Goal: Transaction & Acquisition: Book appointment/travel/reservation

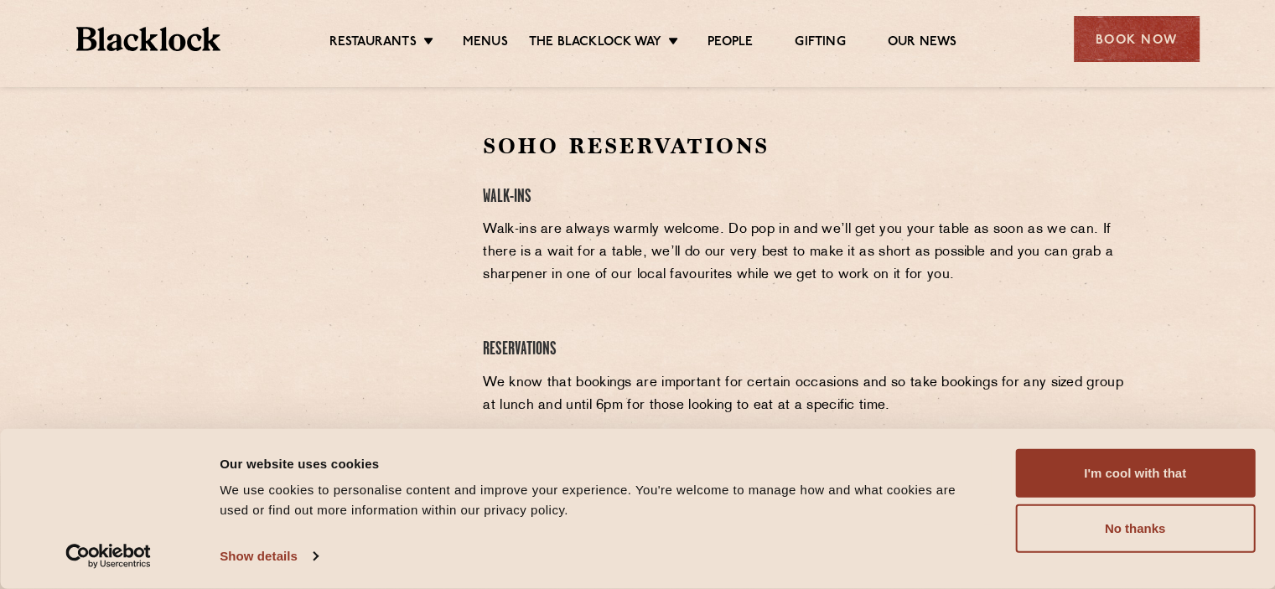
scroll to position [419, 0]
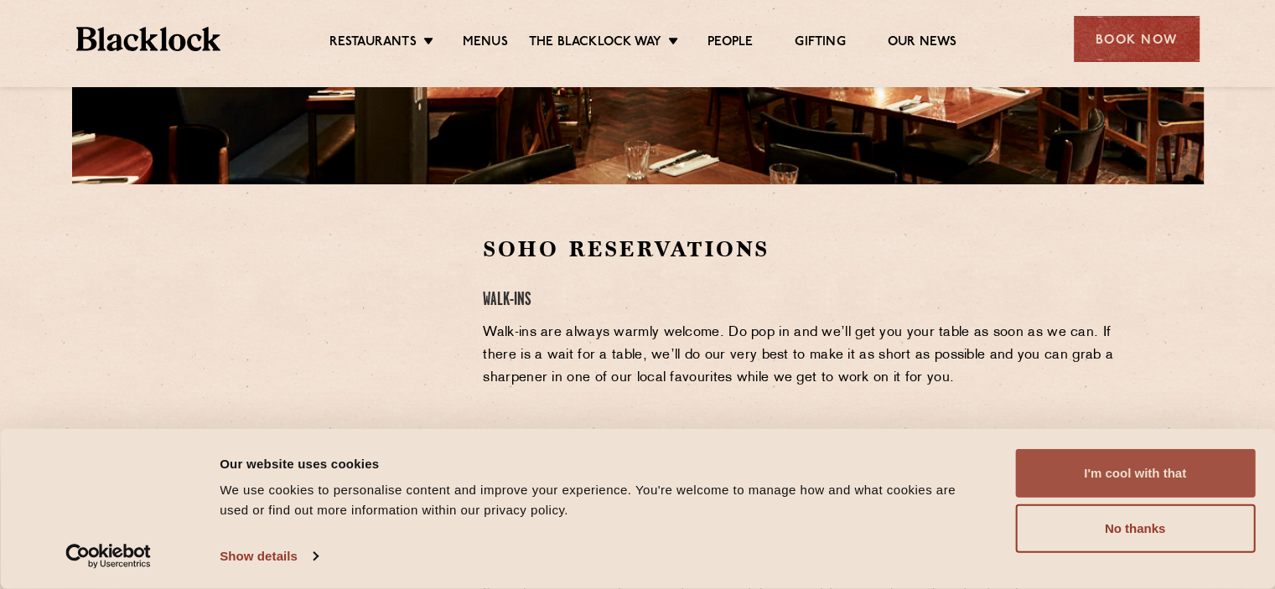
click at [1104, 470] on button "I'm cool with that" at bounding box center [1135, 473] width 240 height 49
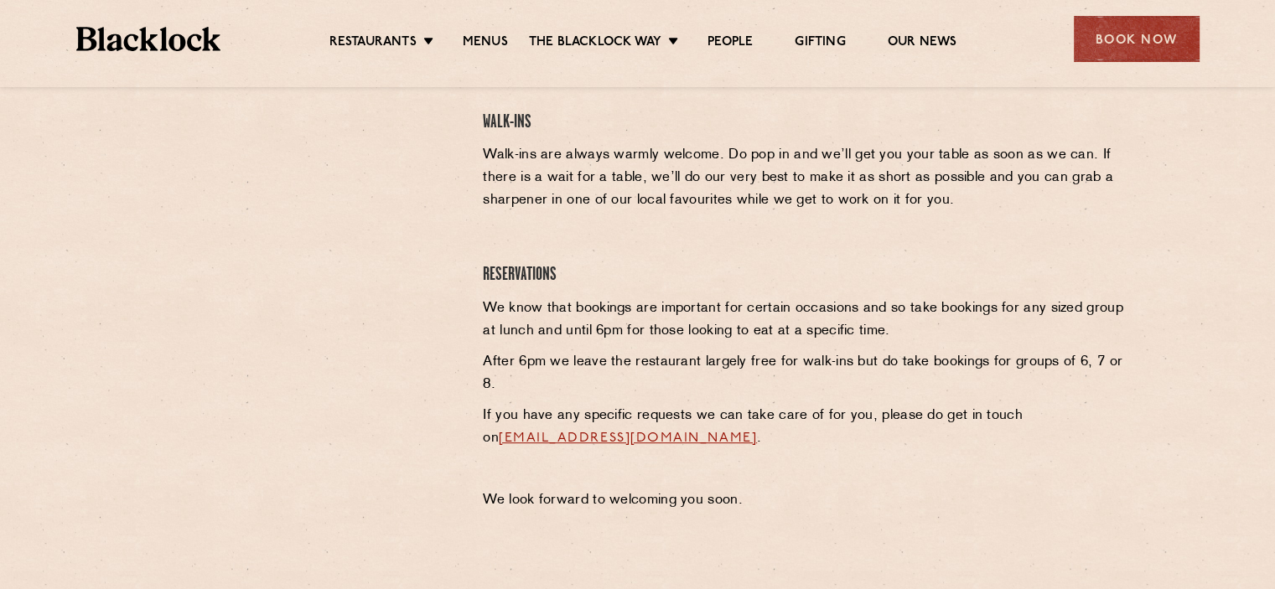
scroll to position [566, 0]
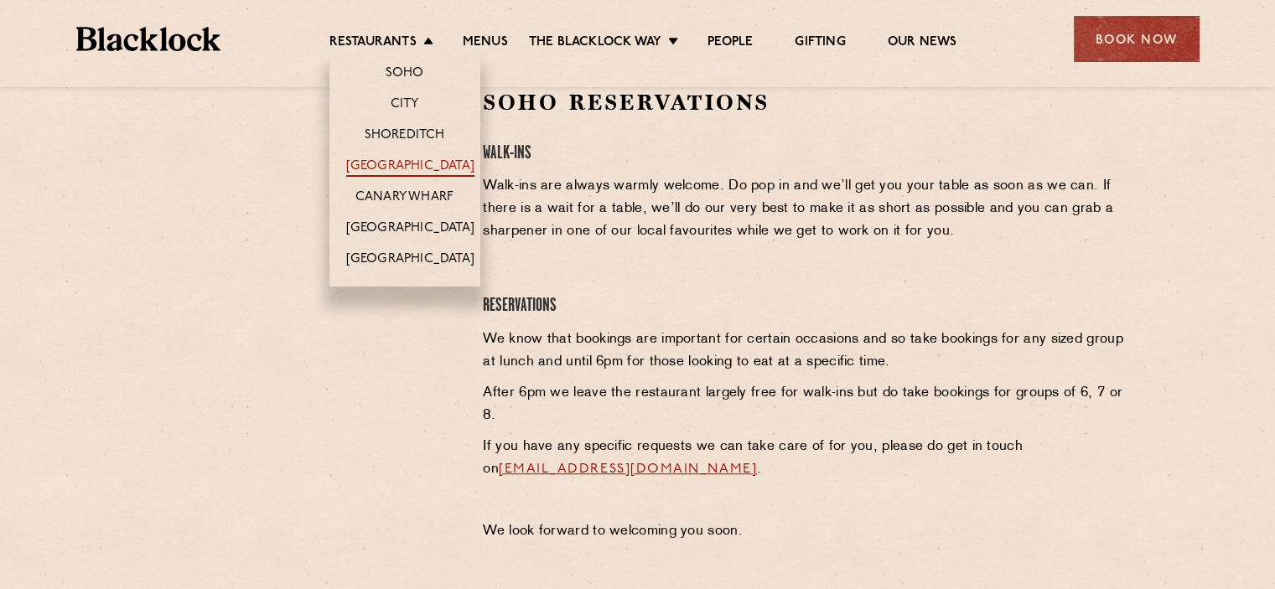
click at [433, 167] on link "[GEOGRAPHIC_DATA]" at bounding box center [410, 167] width 128 height 18
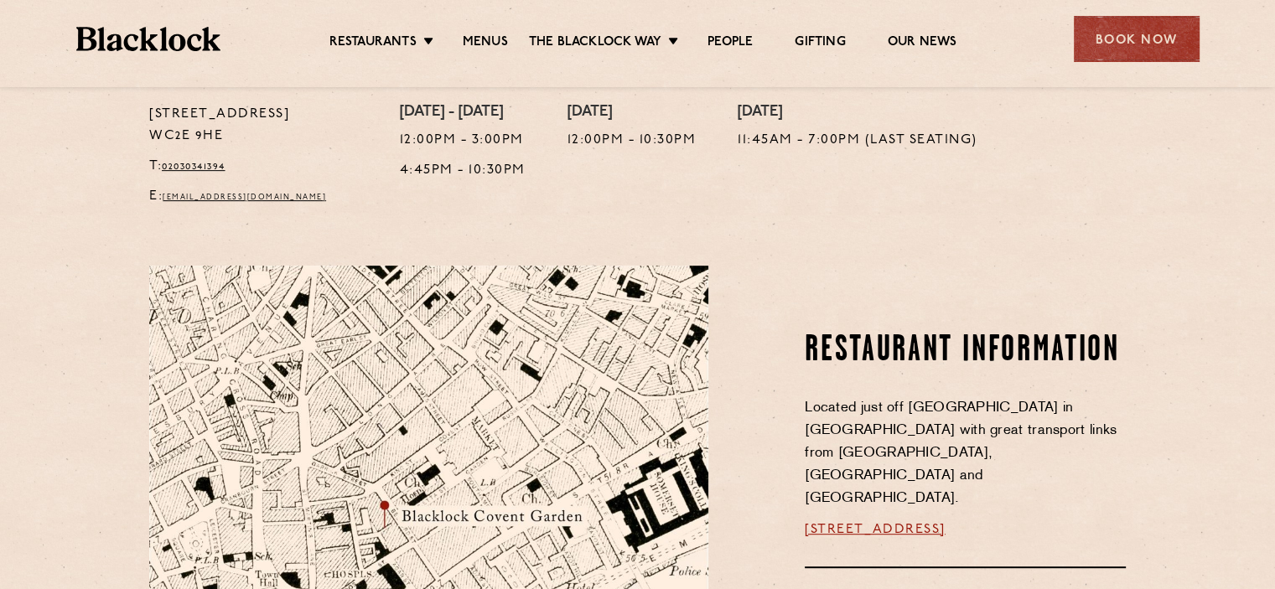
scroll to position [922, 0]
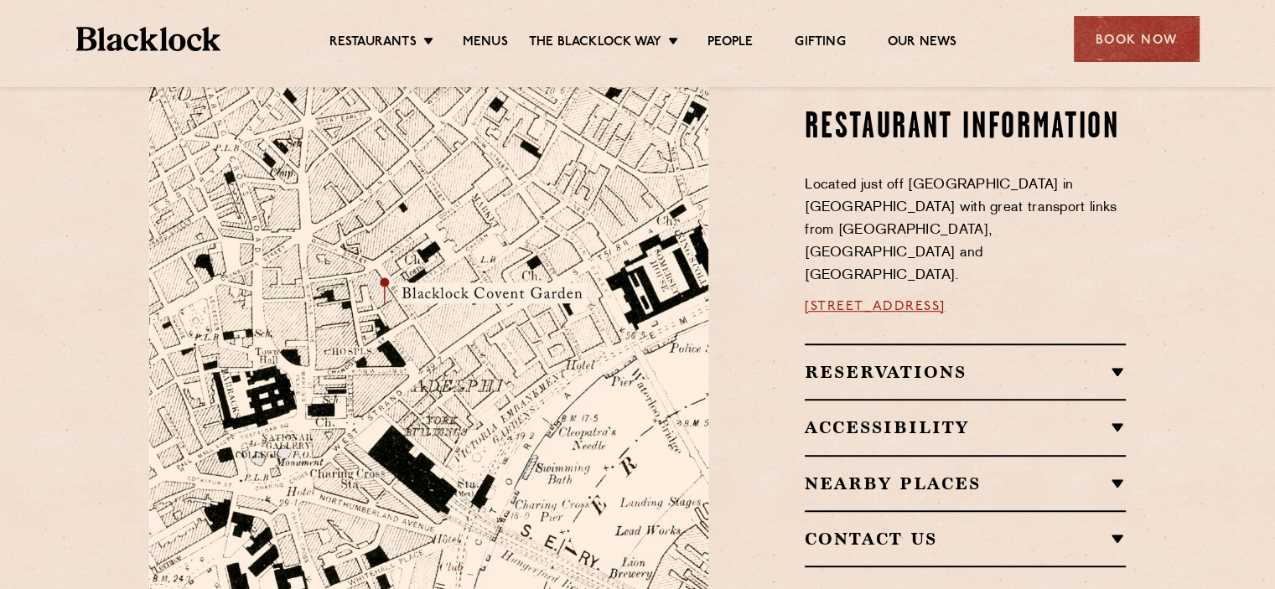
click at [1043, 362] on h2 "Reservations" at bounding box center [965, 372] width 321 height 20
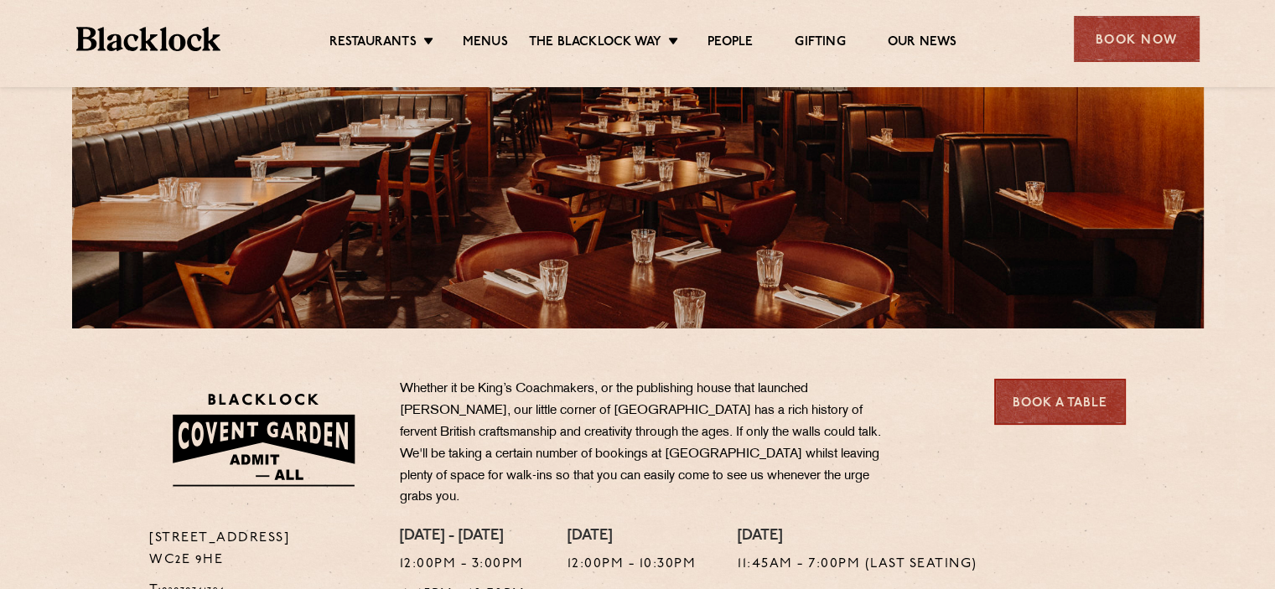
scroll to position [419, 0]
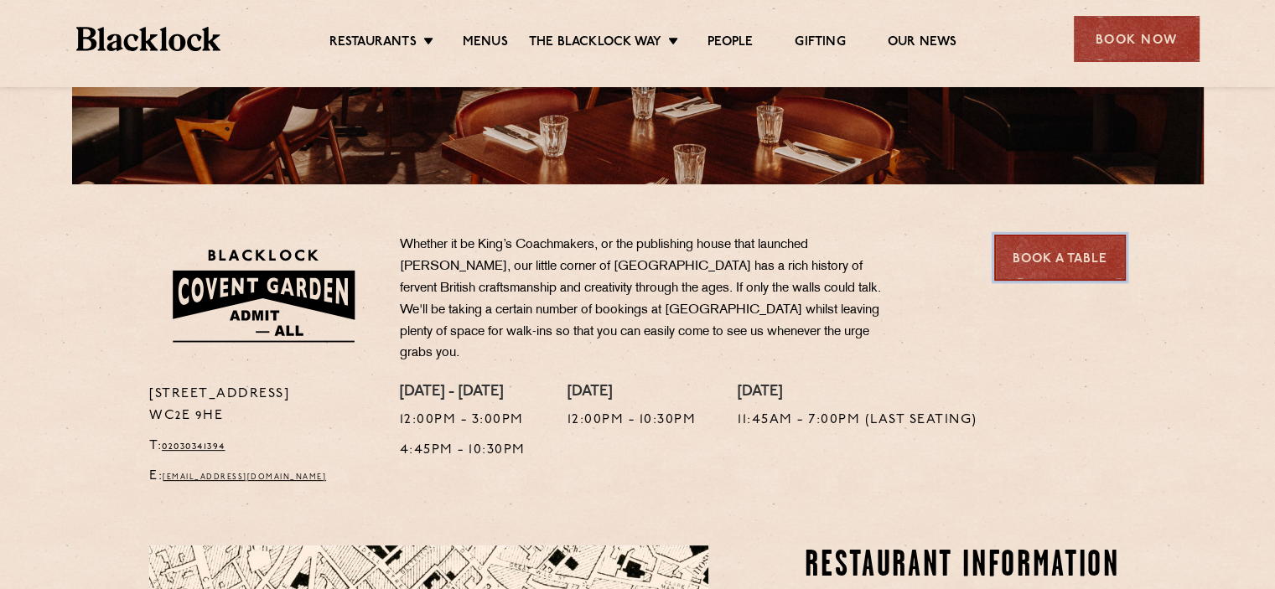
click at [1003, 237] on link "Book a Table" at bounding box center [1060, 258] width 132 height 46
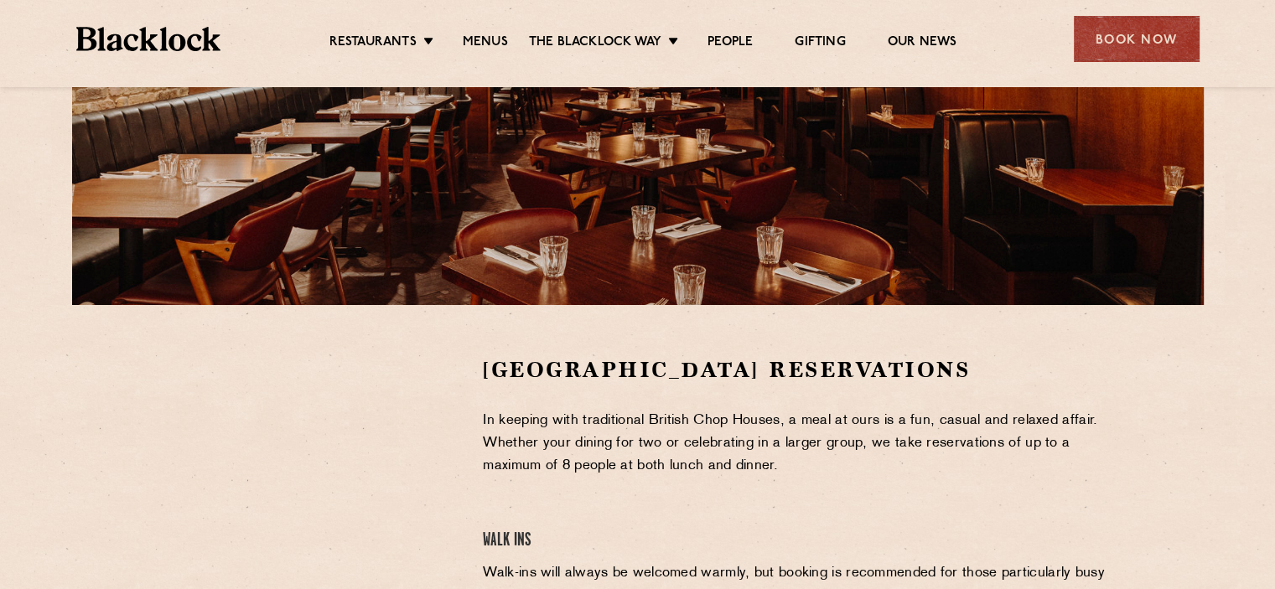
scroll to position [252, 0]
